Goal: Information Seeking & Learning: Learn about a topic

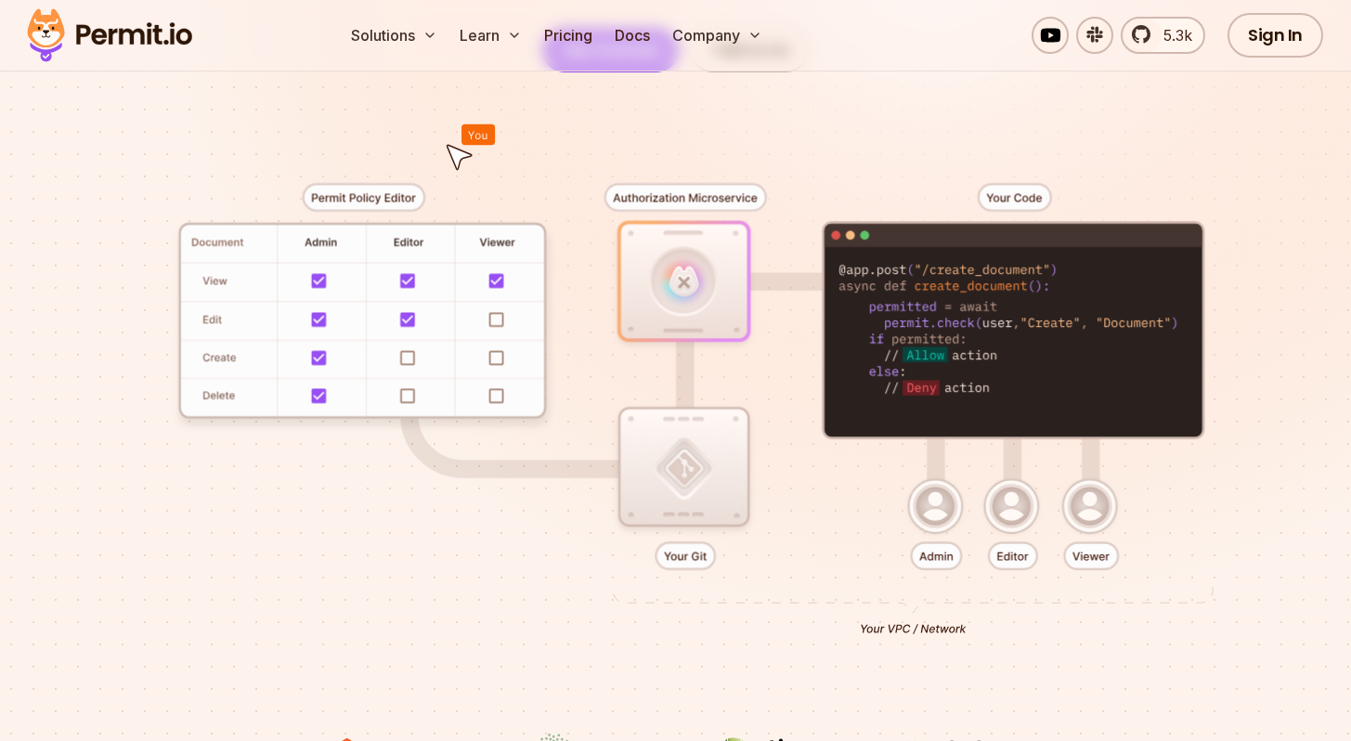
scroll to position [106, 0]
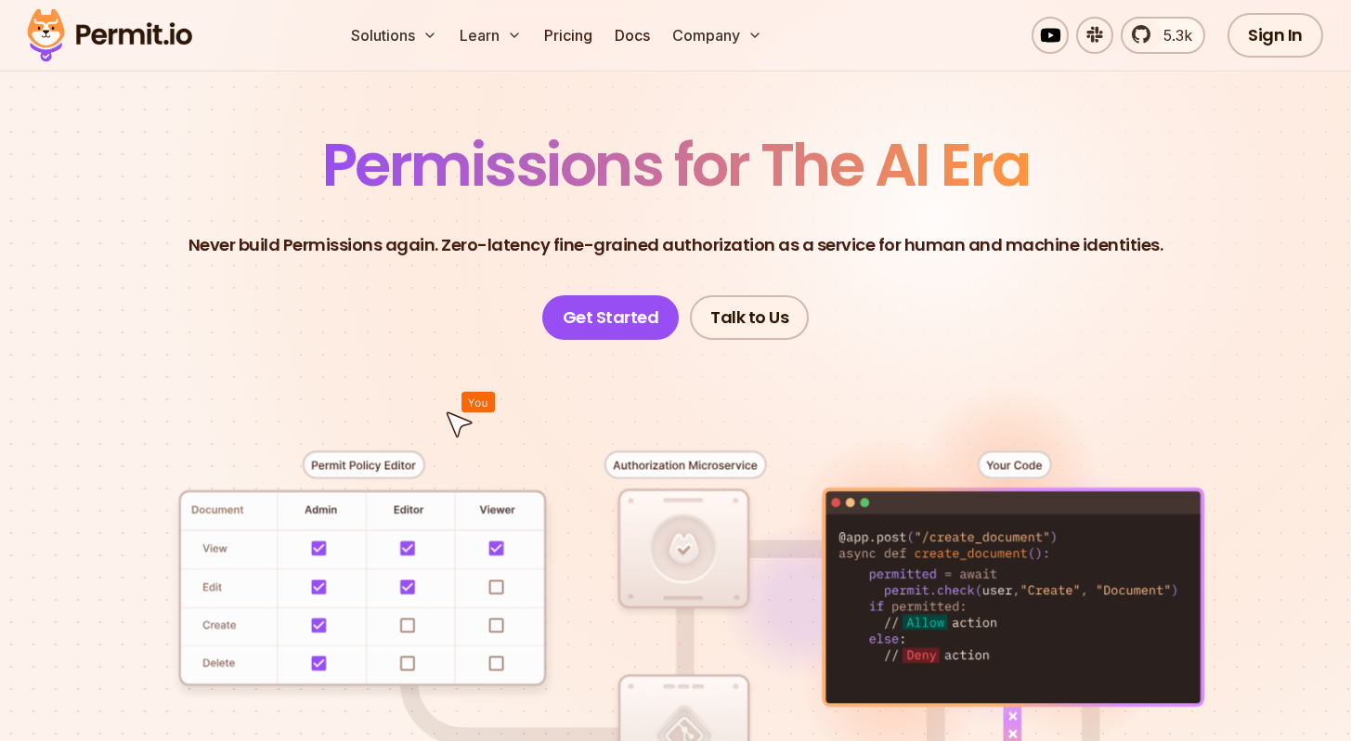
click at [377, 465] on div at bounding box center [676, 671] width 1262 height 662
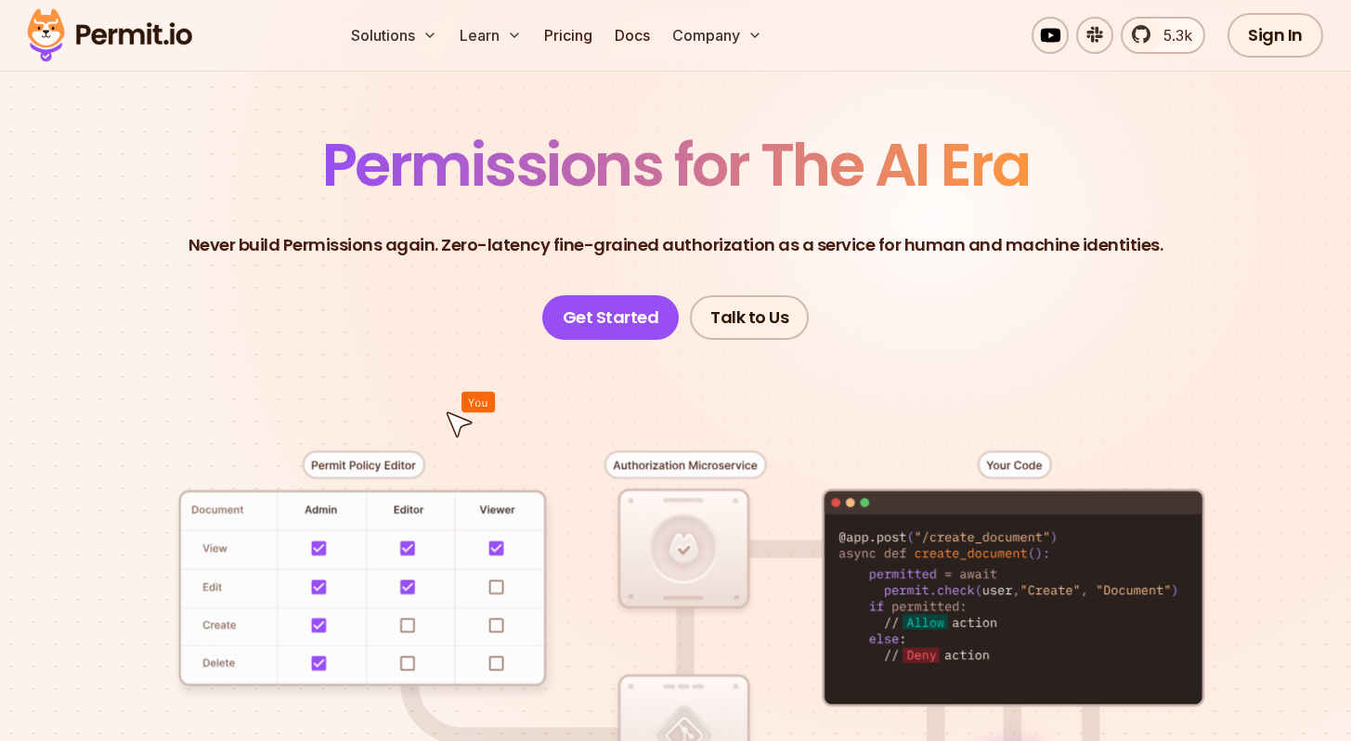
click at [699, 555] on div at bounding box center [676, 671] width 1262 height 662
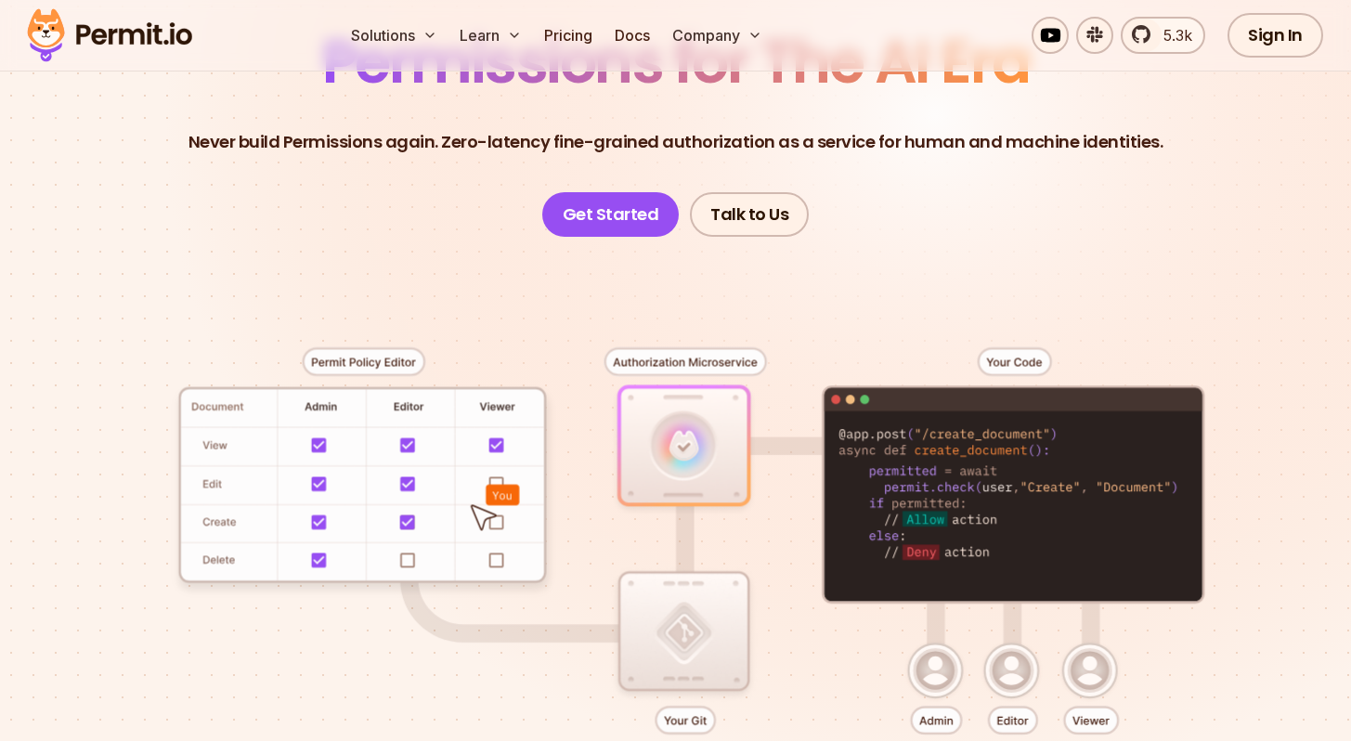
scroll to position [172, 0]
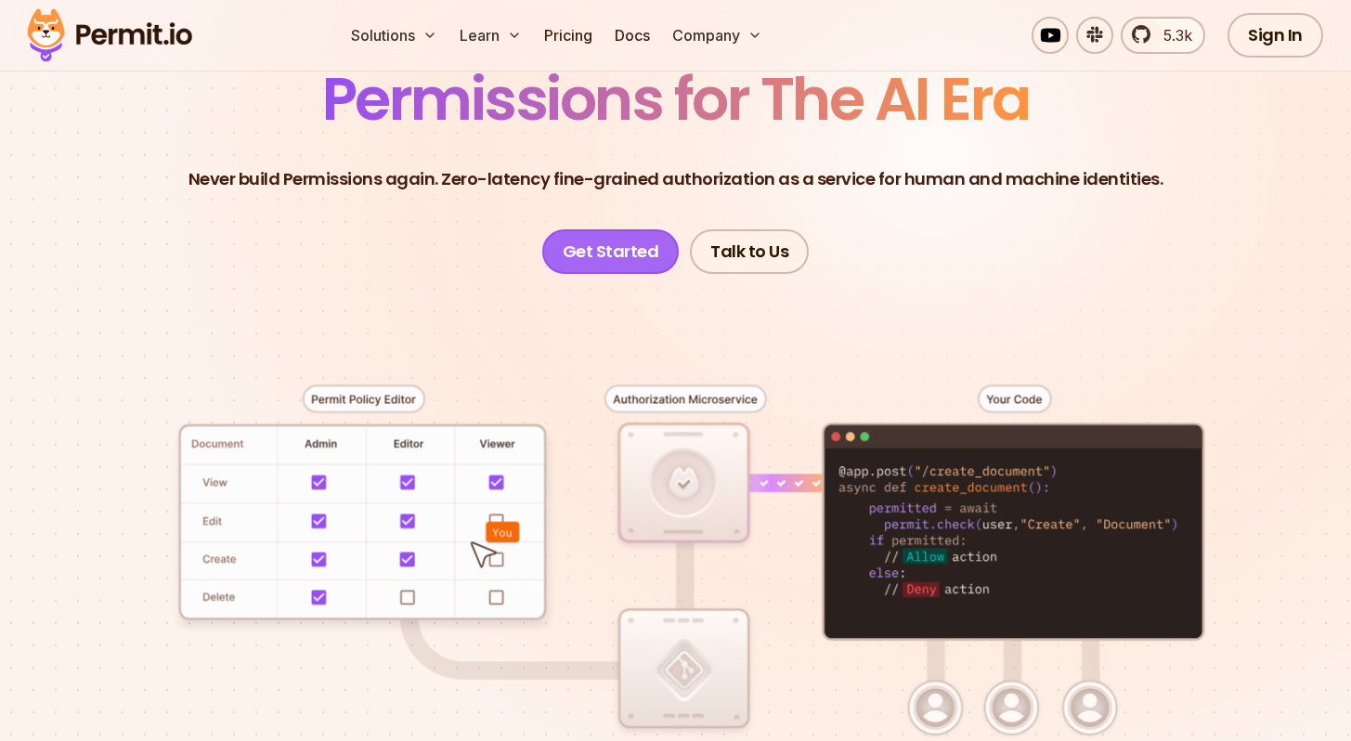
click at [567, 264] on link "Get Started" at bounding box center [610, 251] width 137 height 45
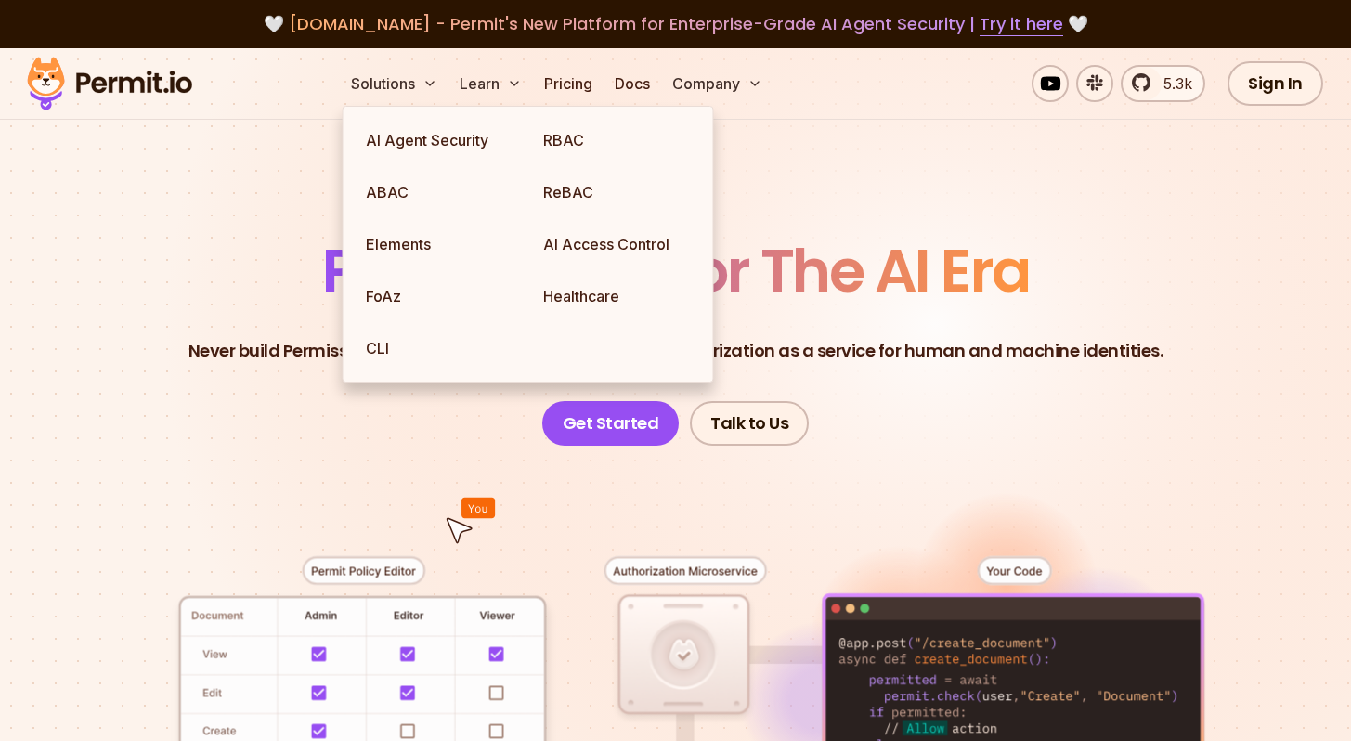
click at [192, 251] on header "Permissions for The AI Era Never build Permissions again. Zero-latency fine-gra…" at bounding box center [676, 343] width 1262 height 204
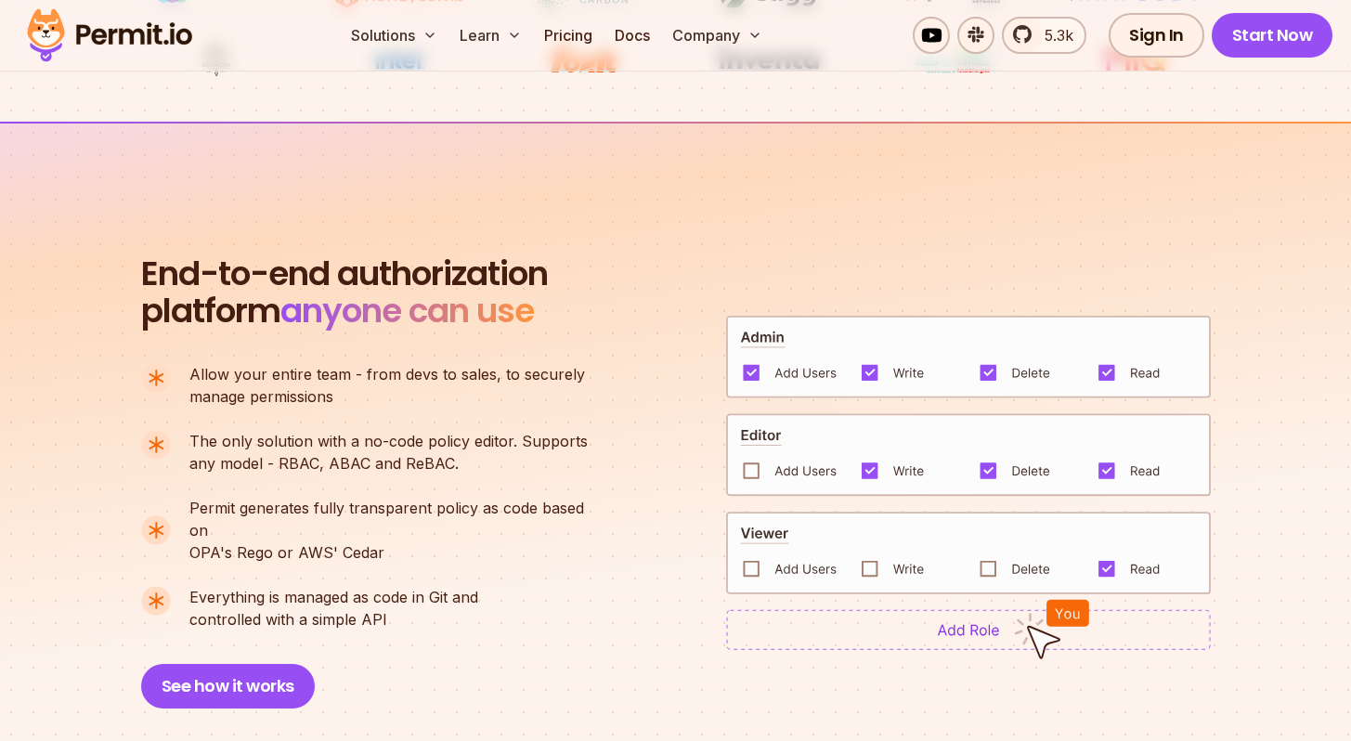
scroll to position [1131, 0]
click at [890, 608] on img at bounding box center [968, 628] width 485 height 41
click at [940, 617] on img at bounding box center [968, 628] width 485 height 41
click at [1089, 598] on img at bounding box center [1051, 628] width 76 height 60
click at [875, 558] on img at bounding box center [968, 552] width 485 height 83
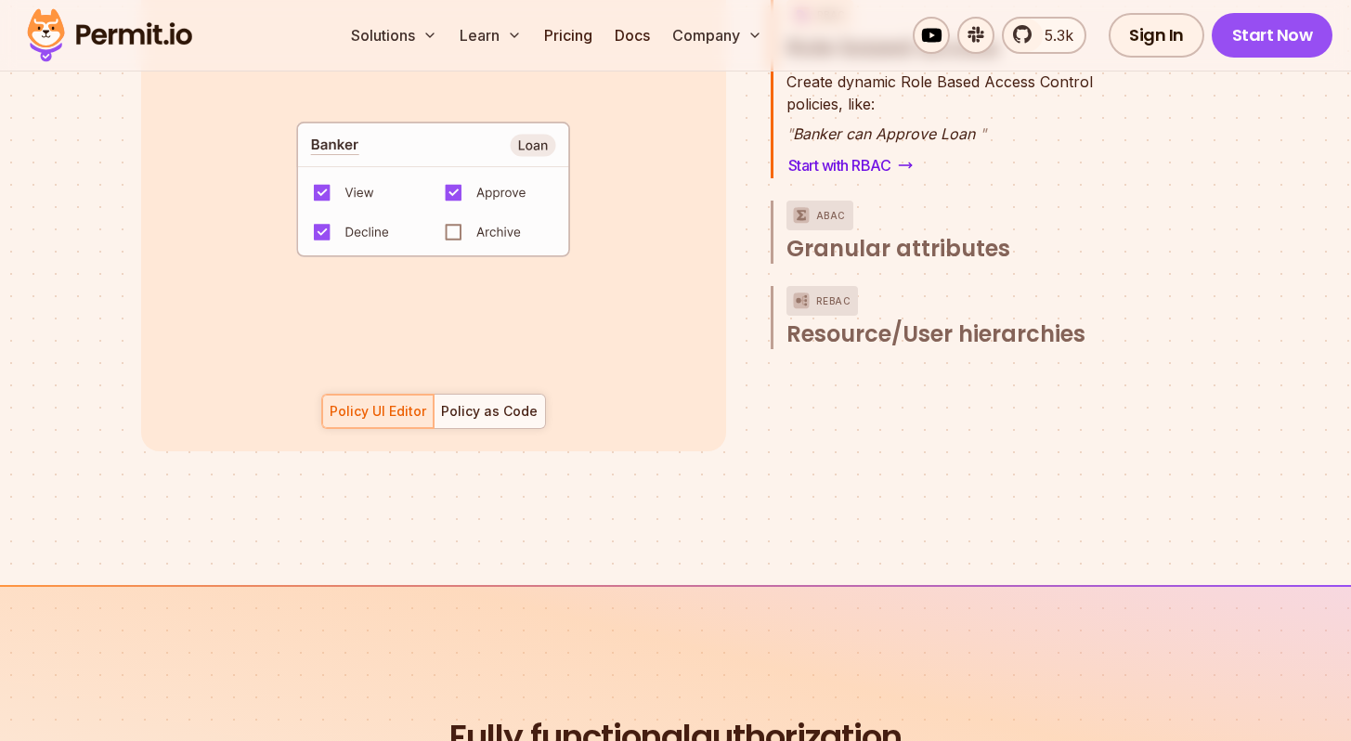
scroll to position [2515, 0]
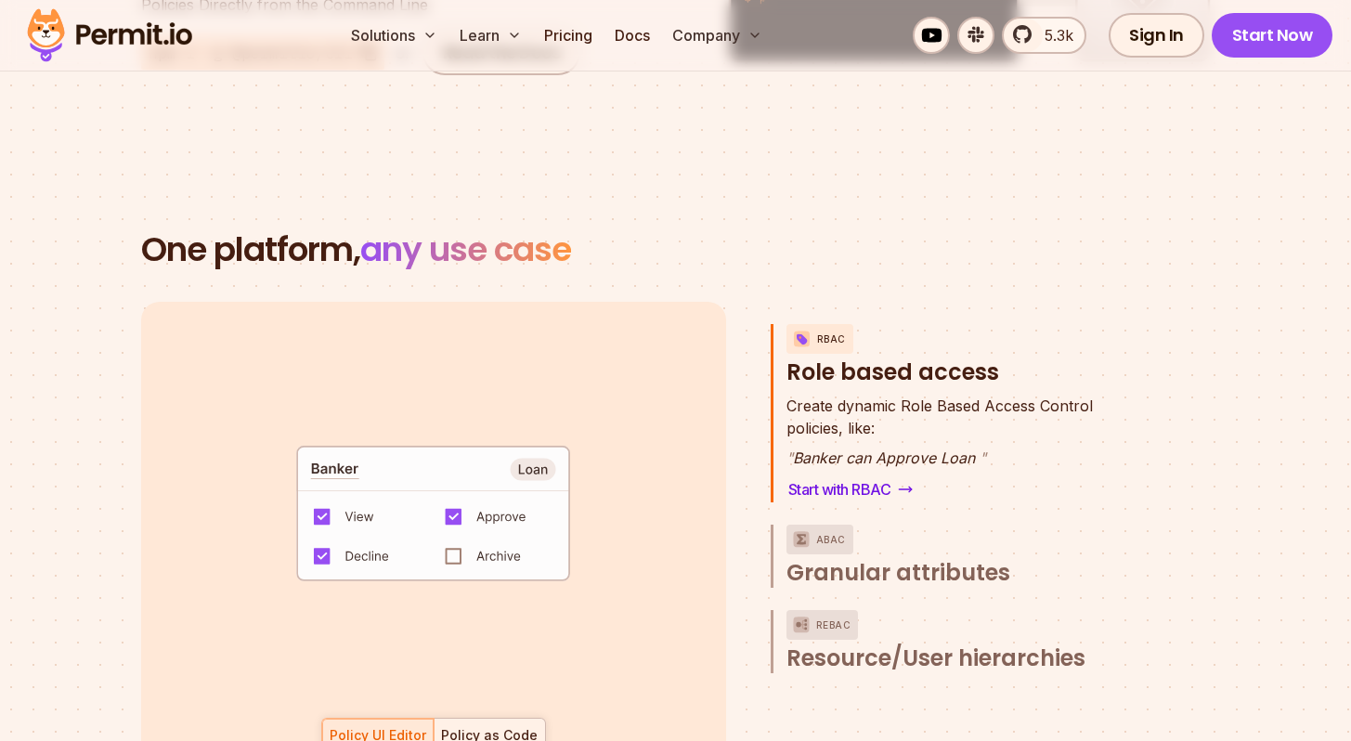
click at [489, 726] on div "Policy as Code" at bounding box center [489, 735] width 97 height 19
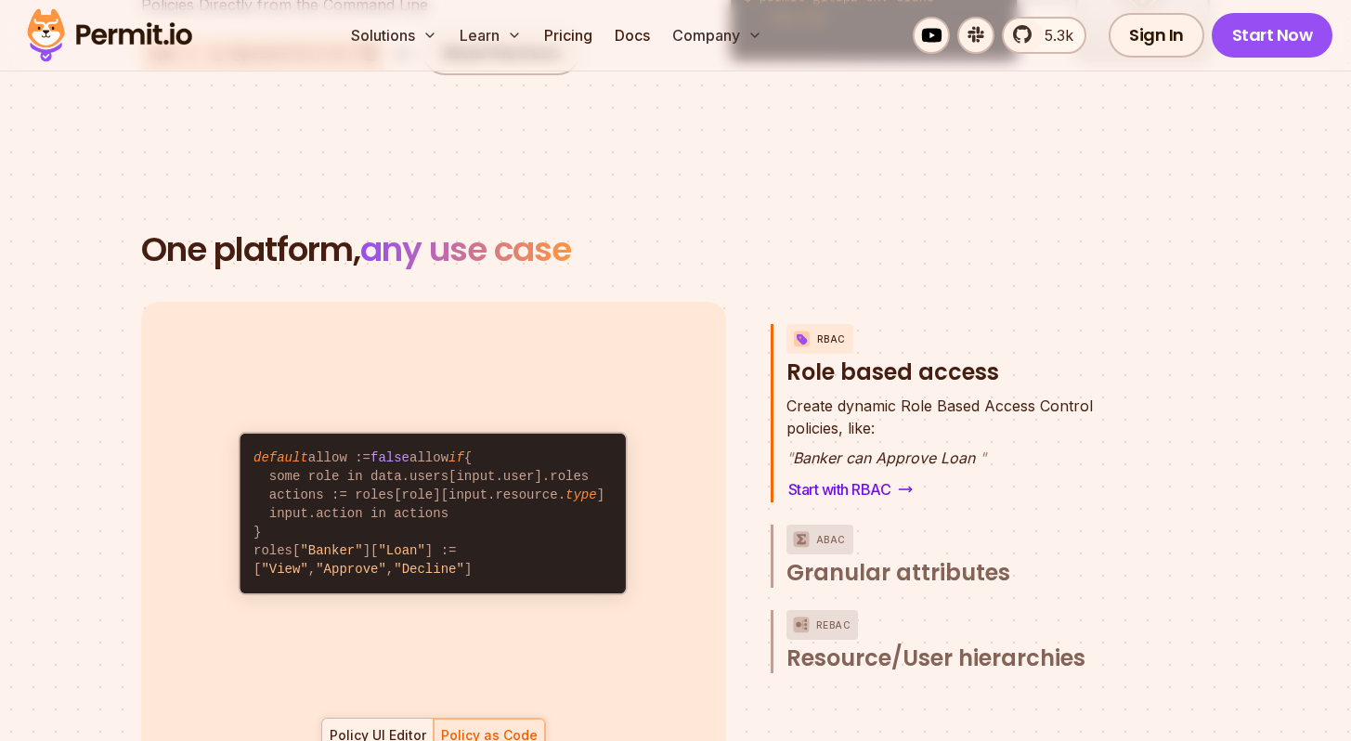
click at [403, 726] on div "Policy UI Editor" at bounding box center [378, 735] width 97 height 19
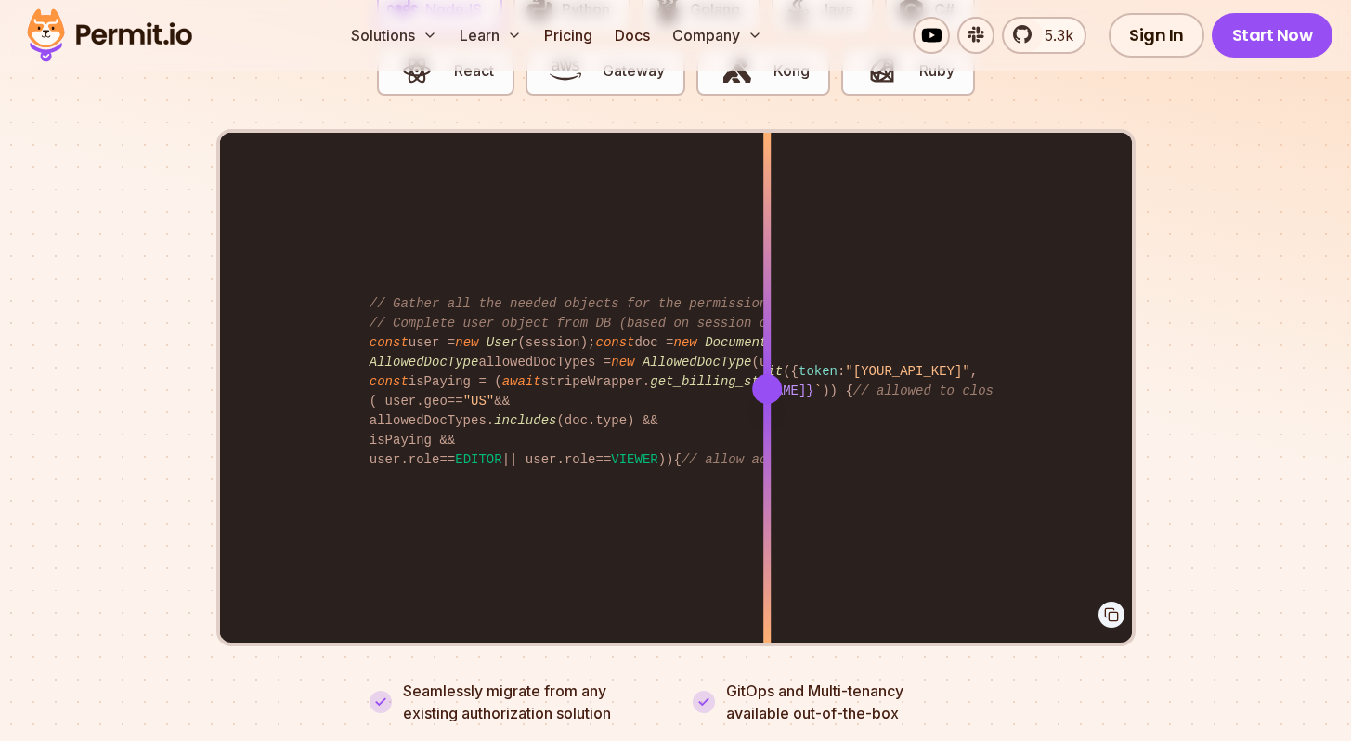
scroll to position [3775, 0]
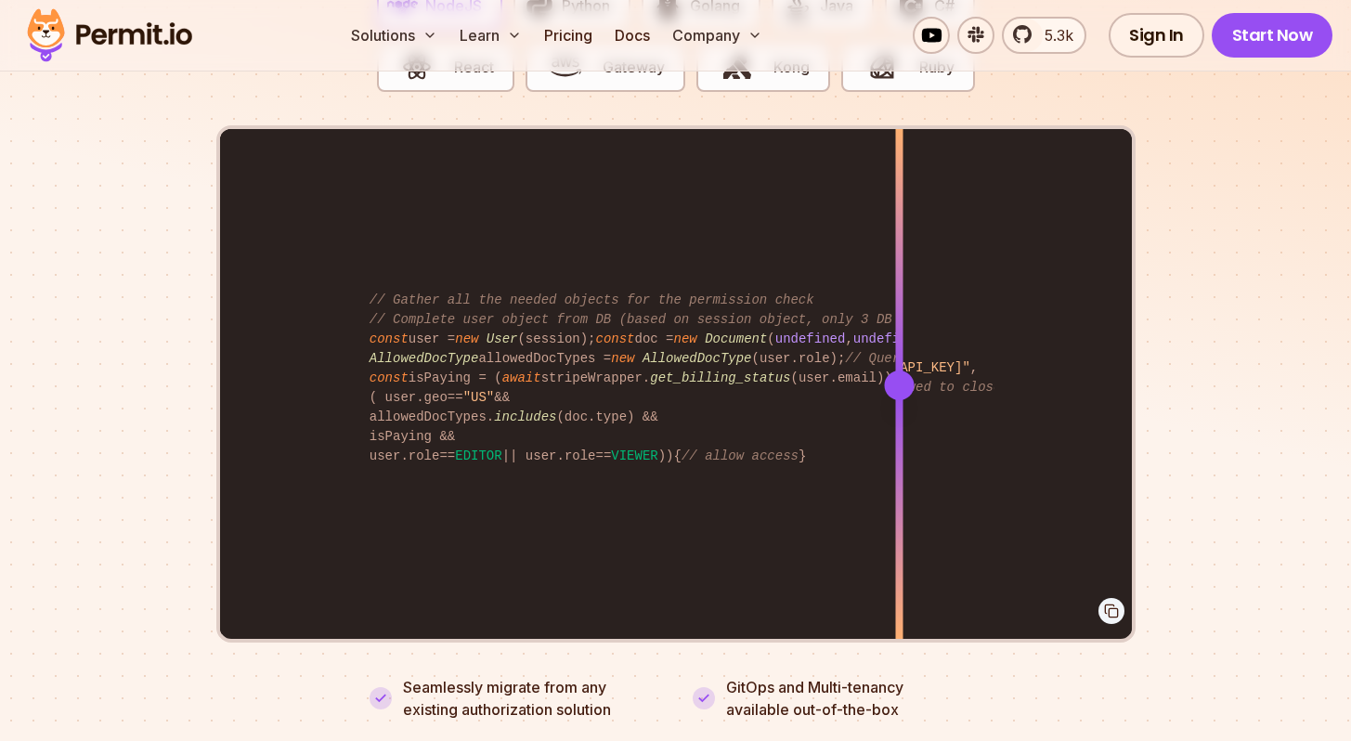
drag, startPoint x: 749, startPoint y: 357, endPoint x: 820, endPoint y: 403, distance: 85.3
click at [895, 403] on div at bounding box center [898, 385] width 7 height 513
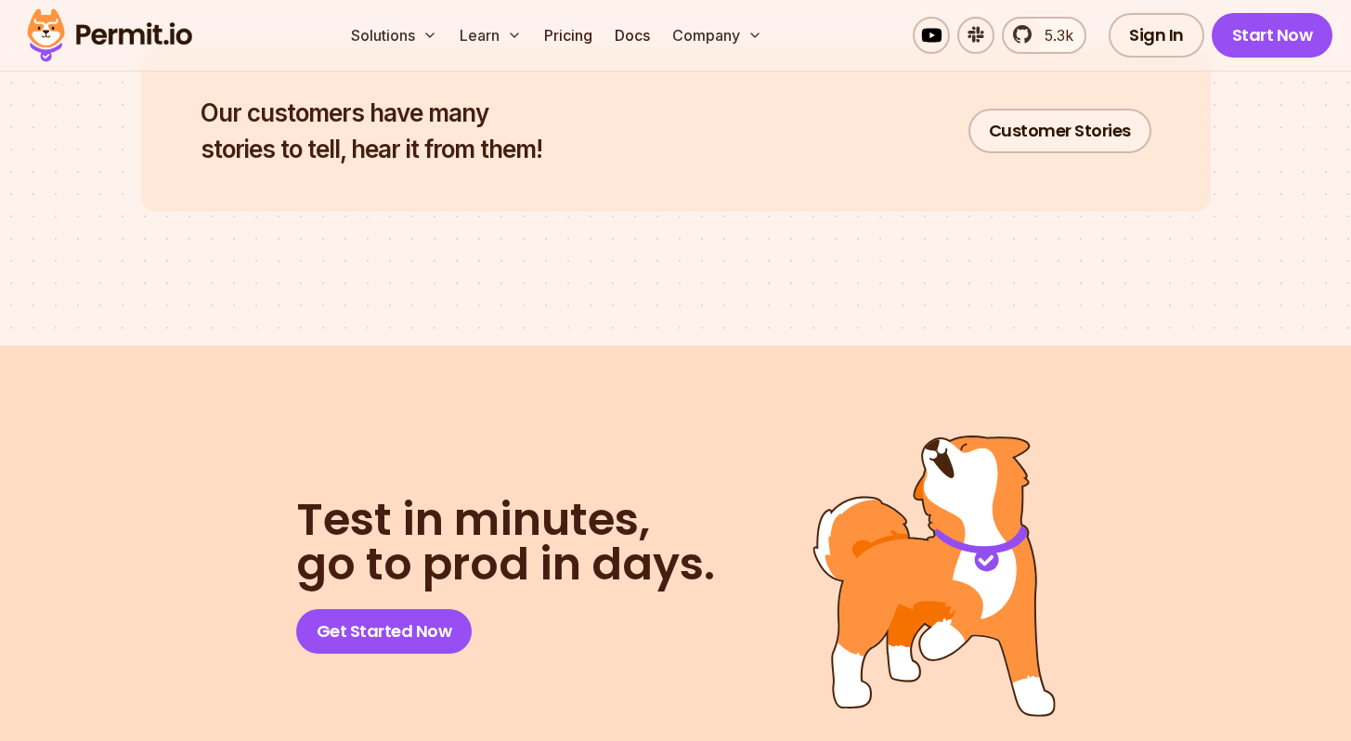
scroll to position [9553, 0]
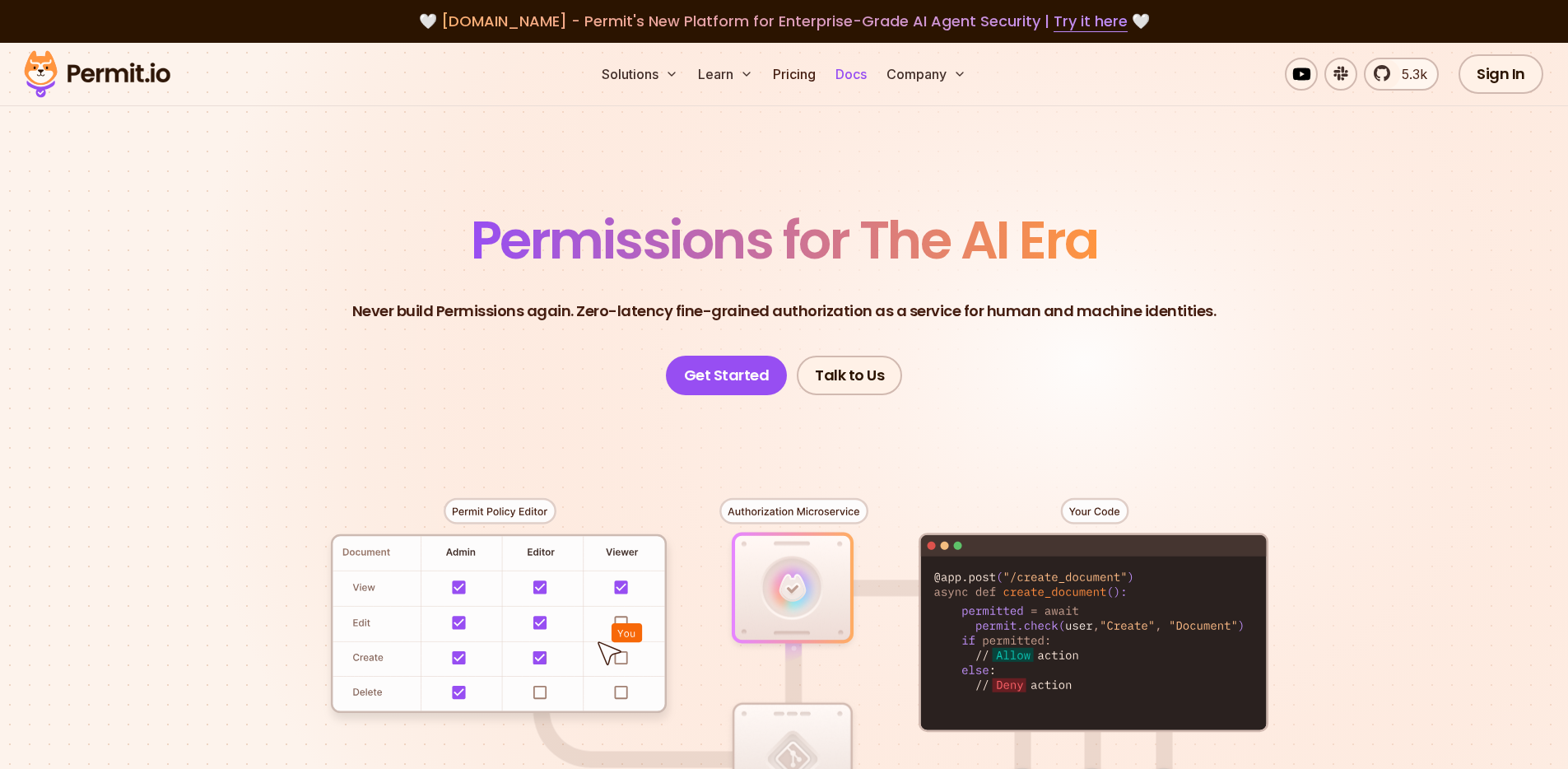
click at [844, 77] on link "Docs" at bounding box center [851, 74] width 44 height 33
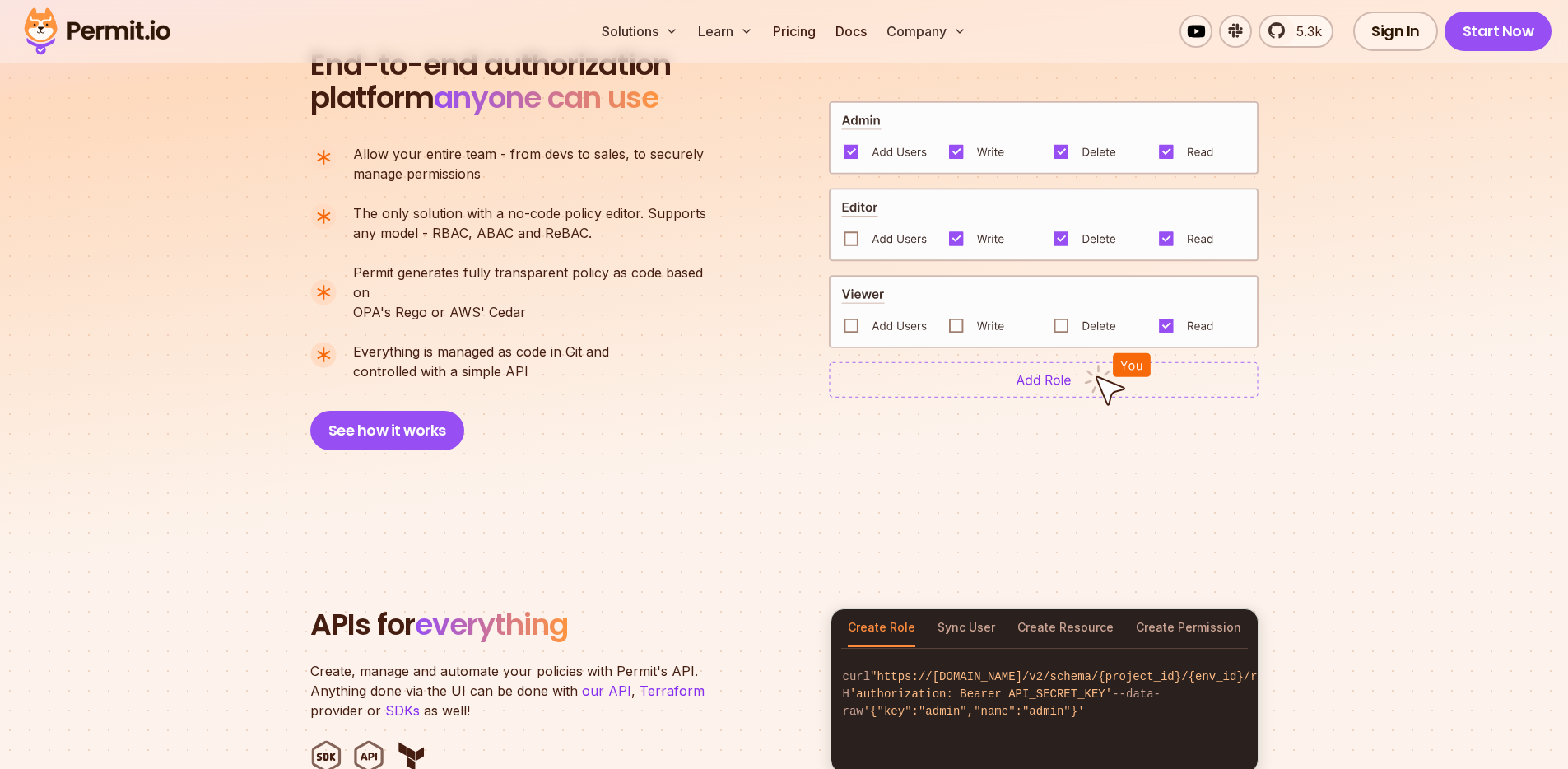
scroll to position [1181, 0]
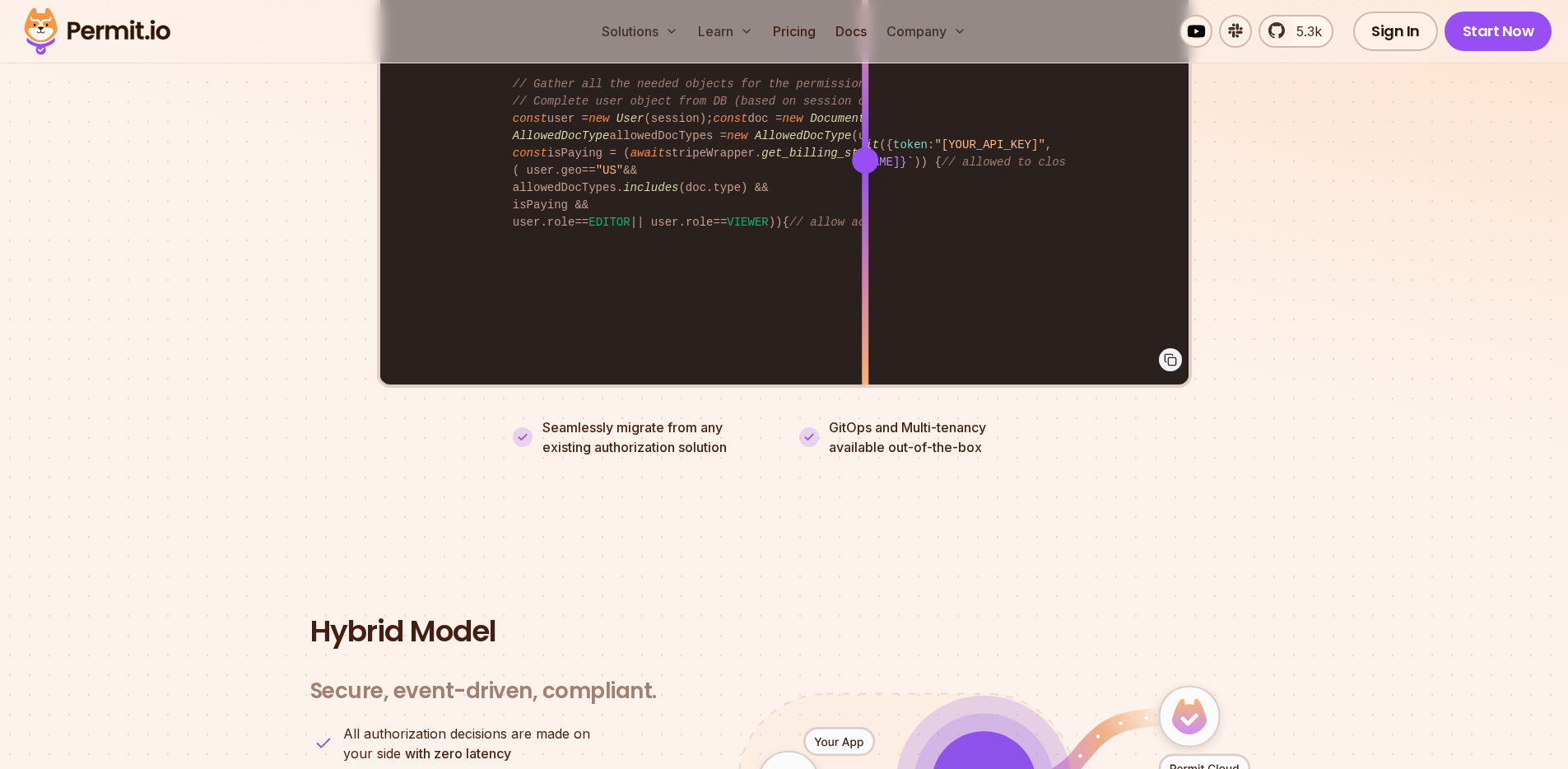
click at [1257, 439] on section "Fully functional authorization in 5 minutes Just add permit.check() to your cod…" at bounding box center [784, 22] width 1568 height 1028
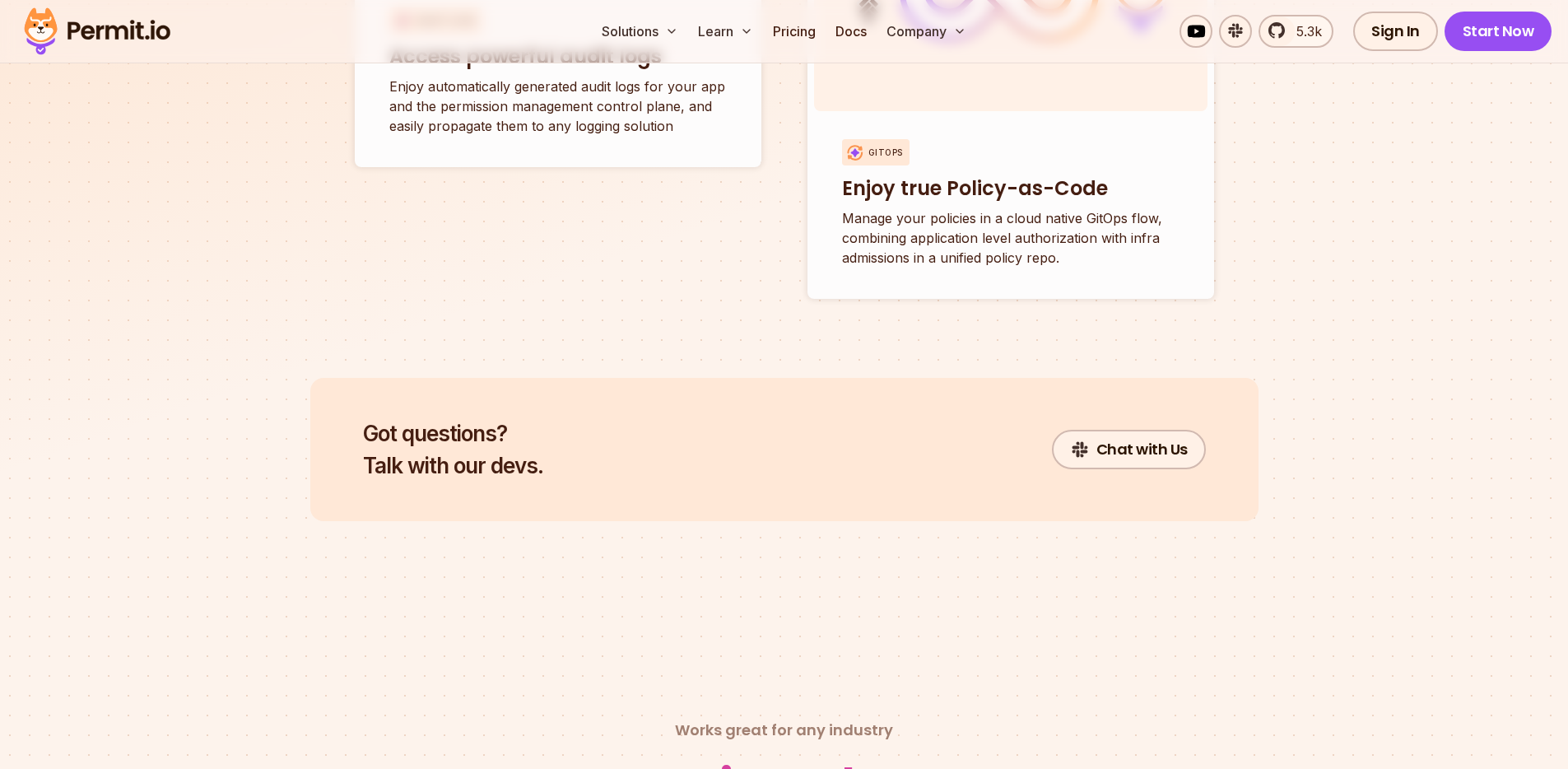
scroll to position [6938, 0]
